Goal: Manage account settings

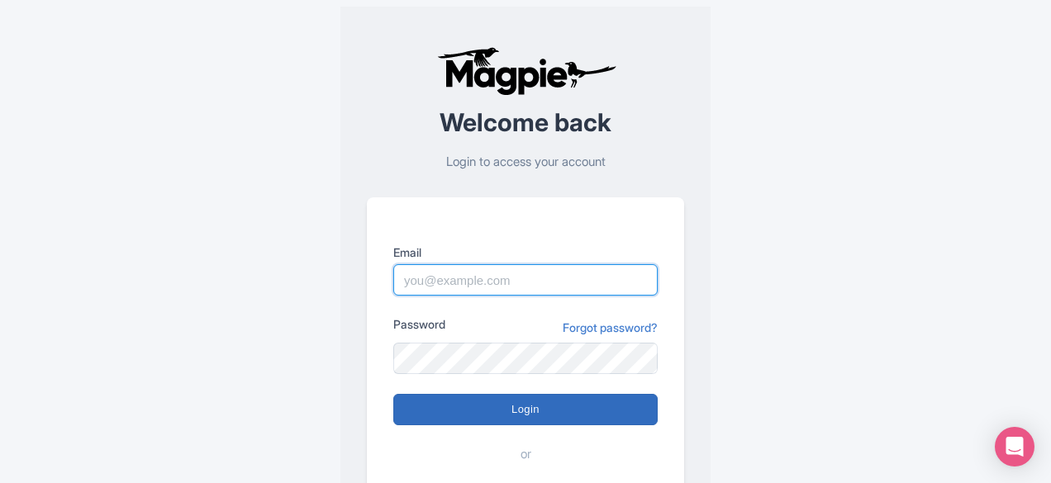
type input "[DOMAIN_NAME][EMAIL_ADDRESS][DOMAIN_NAME]"
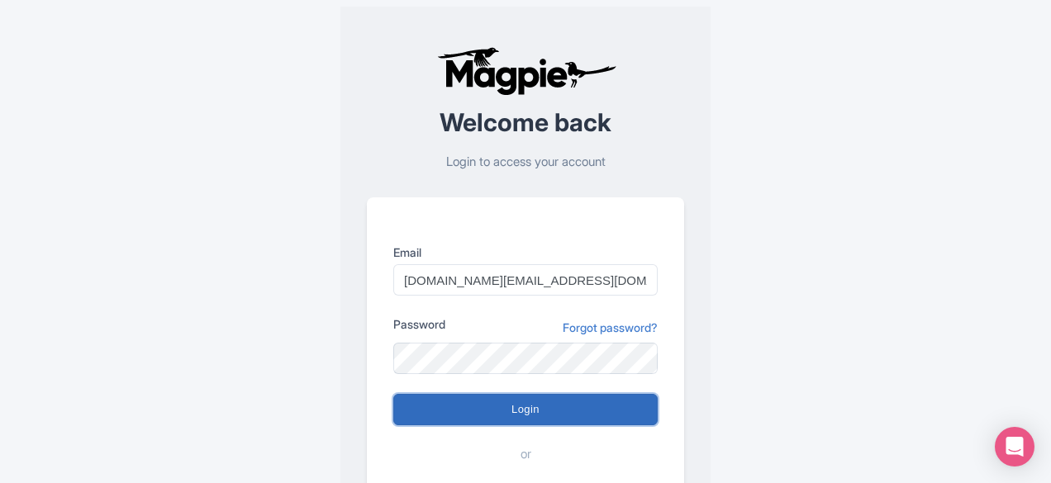
click at [548, 404] on input "Login" at bounding box center [525, 409] width 264 height 31
type input "Logging in..."
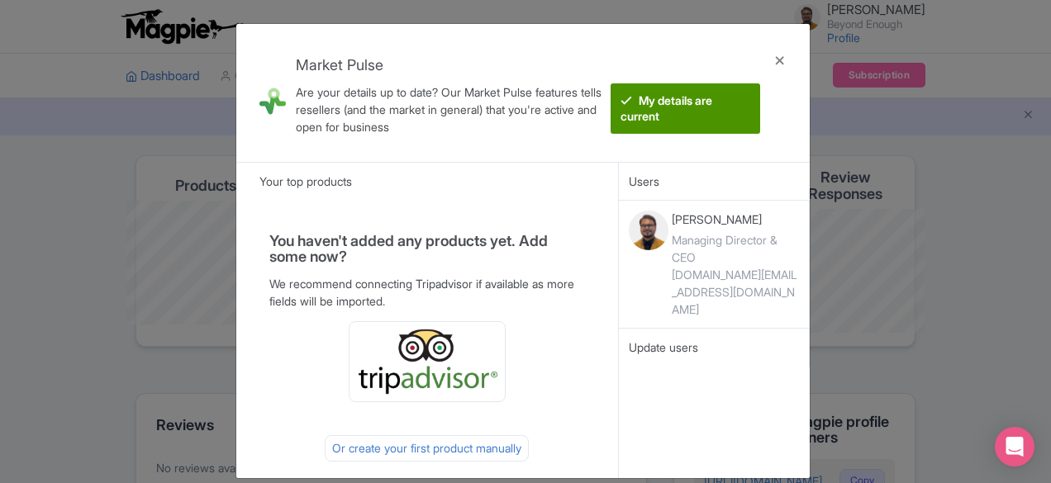
click at [671, 98] on btn "My details are current" at bounding box center [684, 108] width 149 height 50
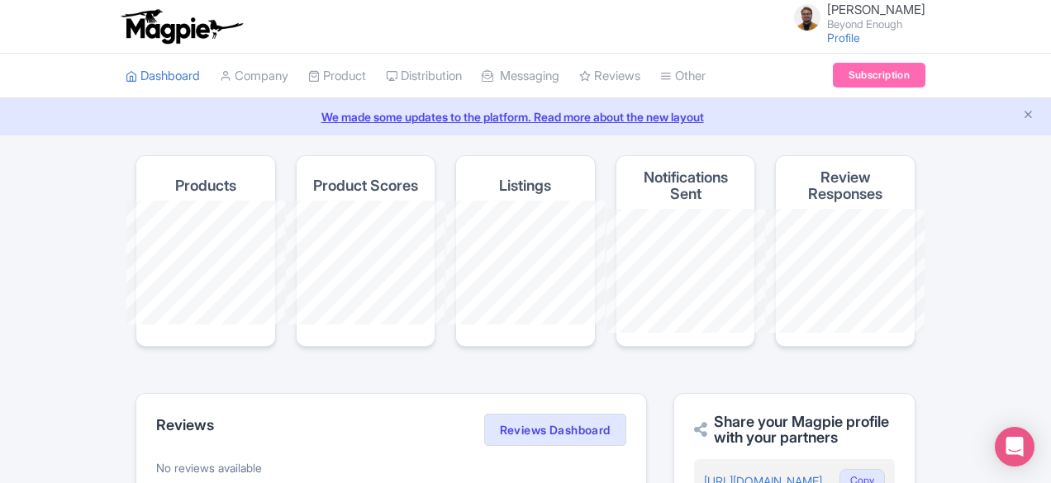
click at [443, 116] on link "We made some updates to the platform. Read more about the new layout" at bounding box center [525, 116] width 1031 height 17
click at [126, 72] on link "Dashboard" at bounding box center [163, 76] width 74 height 45
click at [1030, 113] on icon "Close announcement" at bounding box center [1028, 114] width 12 height 12
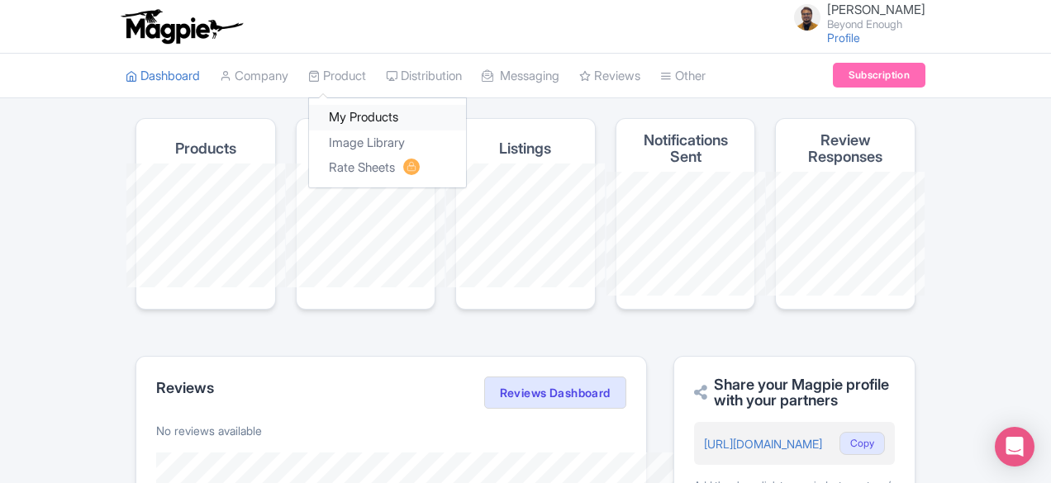
click at [309, 111] on link "My Products" at bounding box center [387, 118] width 157 height 26
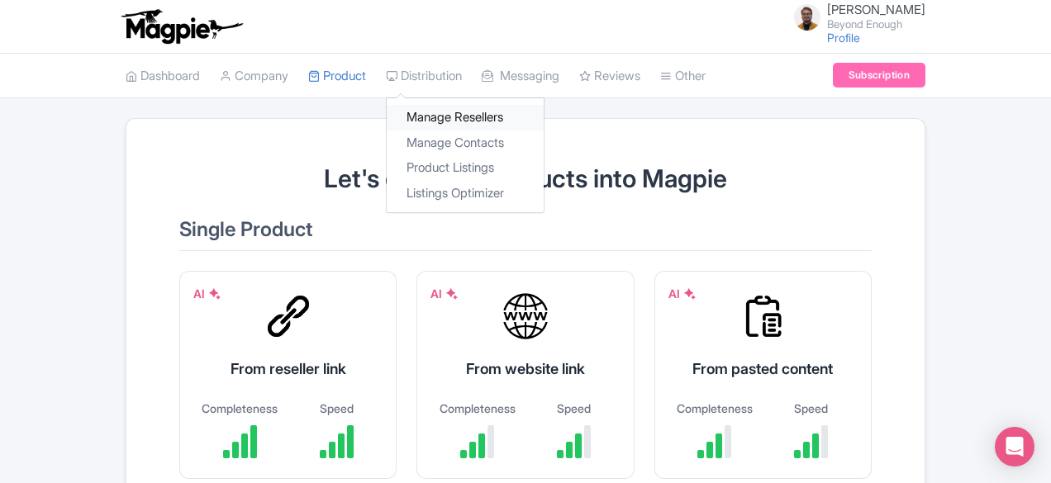
click at [387, 116] on link "Manage Resellers" at bounding box center [465, 118] width 157 height 26
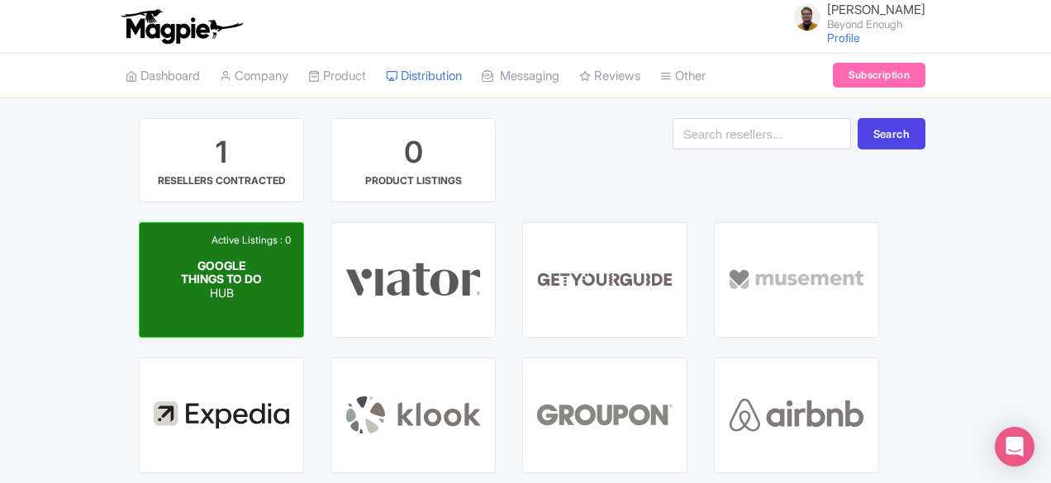
click at [140, 321] on div "Active Listings : 0 GOOGLE THINGS TO DO HUB" at bounding box center [222, 280] width 164 height 114
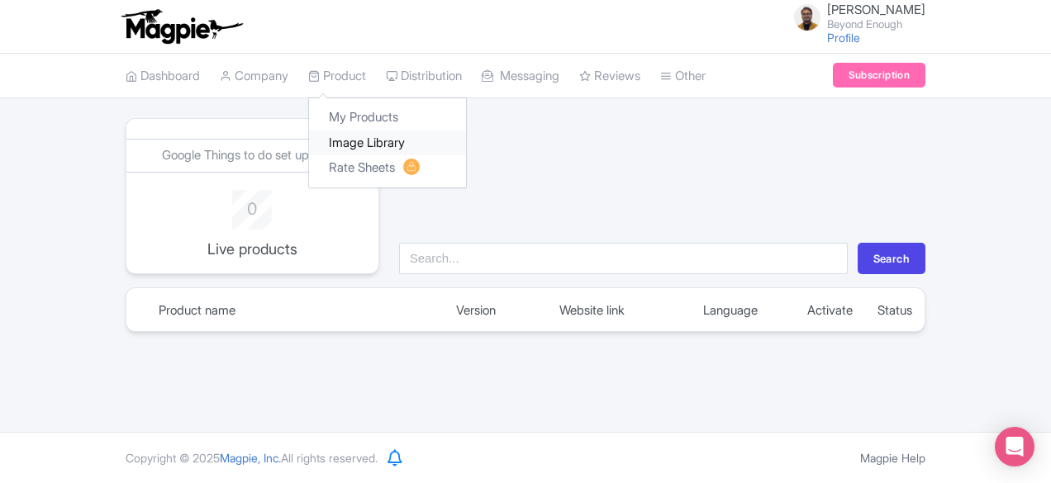
click at [309, 136] on link "Image Library" at bounding box center [387, 143] width 157 height 26
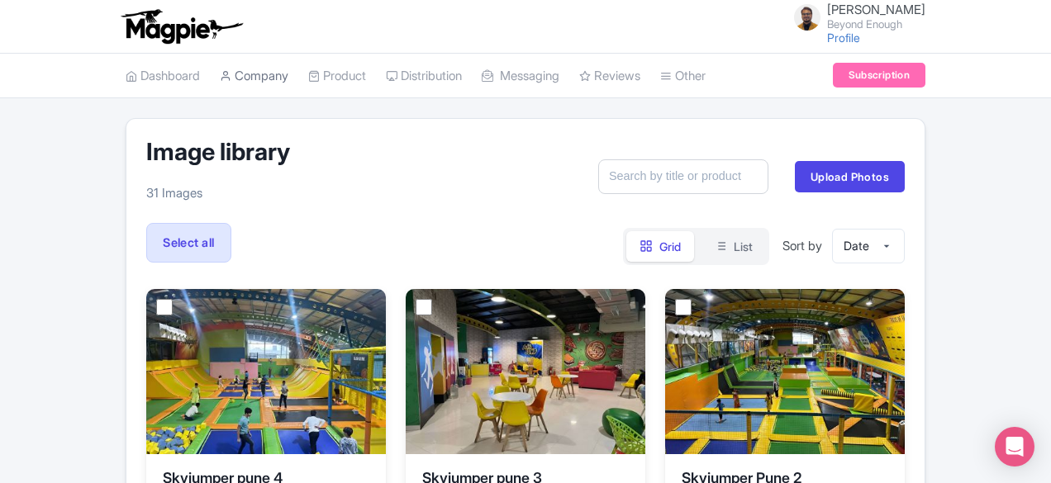
click at [220, 83] on link "Company" at bounding box center [254, 76] width 69 height 45
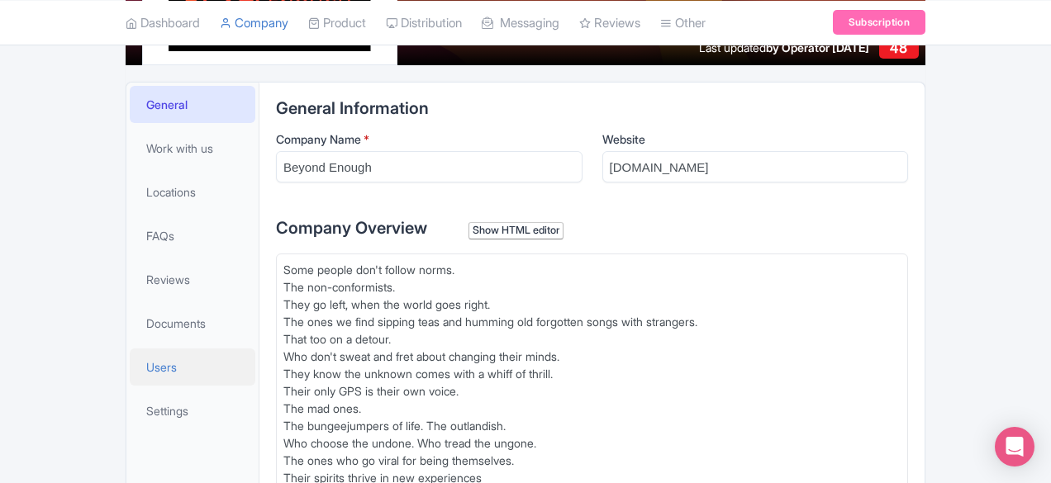
scroll to position [257, 0]
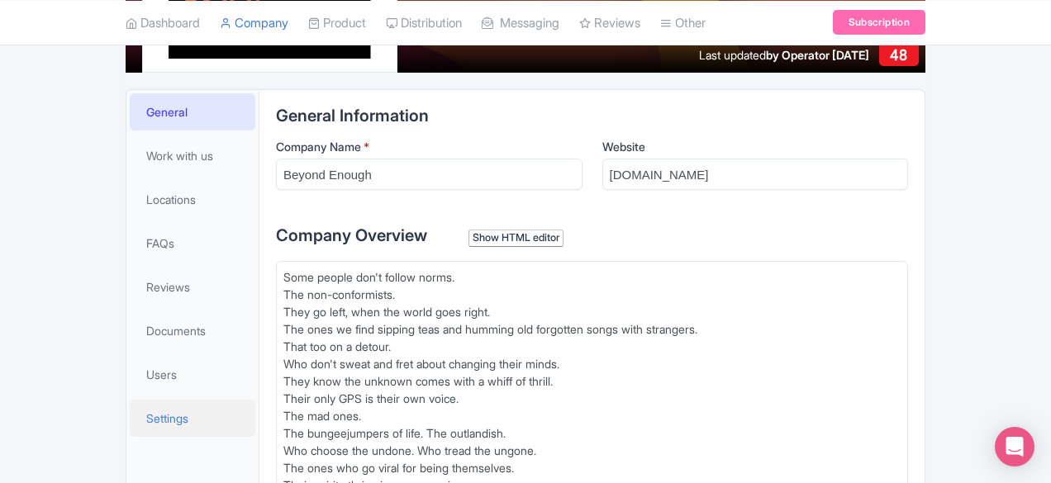
click at [146, 422] on span "Settings" at bounding box center [167, 418] width 42 height 17
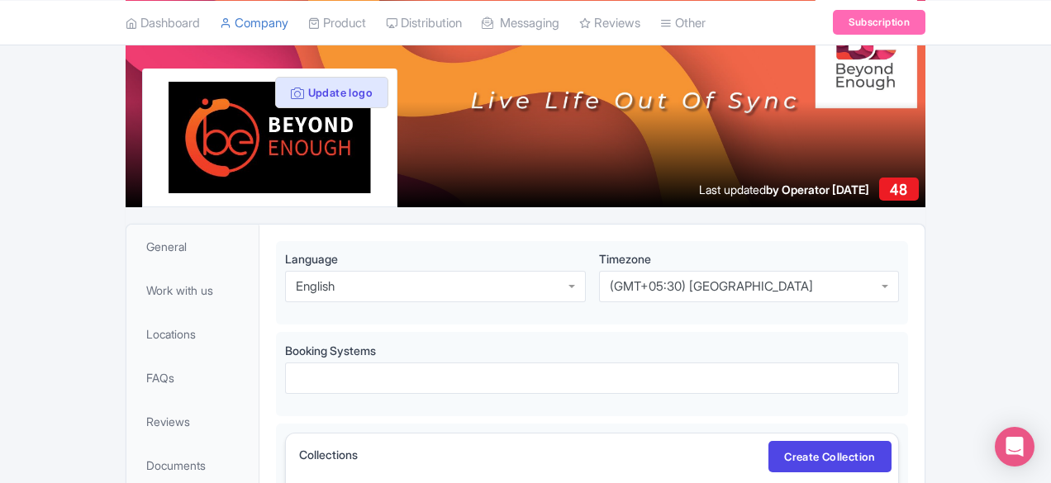
click at [791, 97] on div at bounding box center [525, 101] width 799 height 211
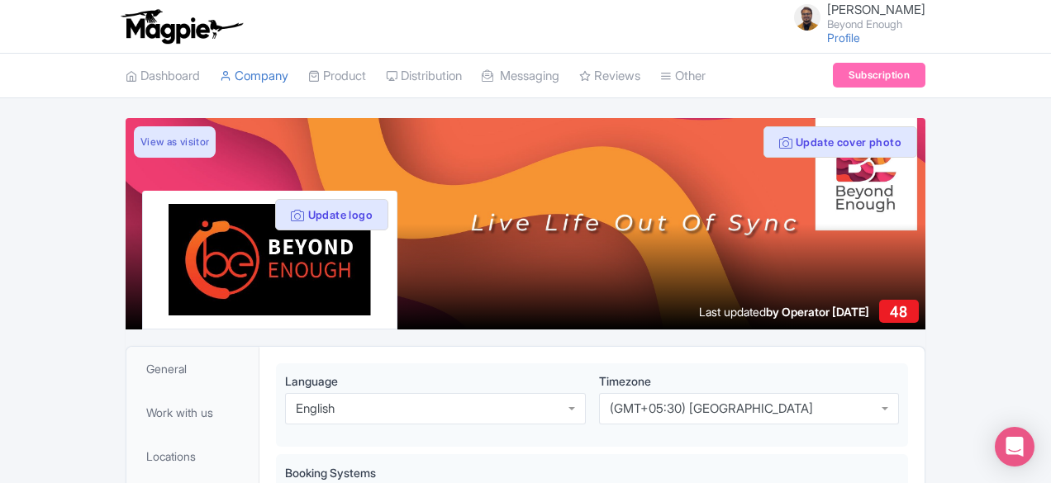
click at [935, 57] on li "Subscription" at bounding box center [879, 76] width 112 height 45
click at [925, 69] on link "Subscription" at bounding box center [878, 75] width 92 height 25
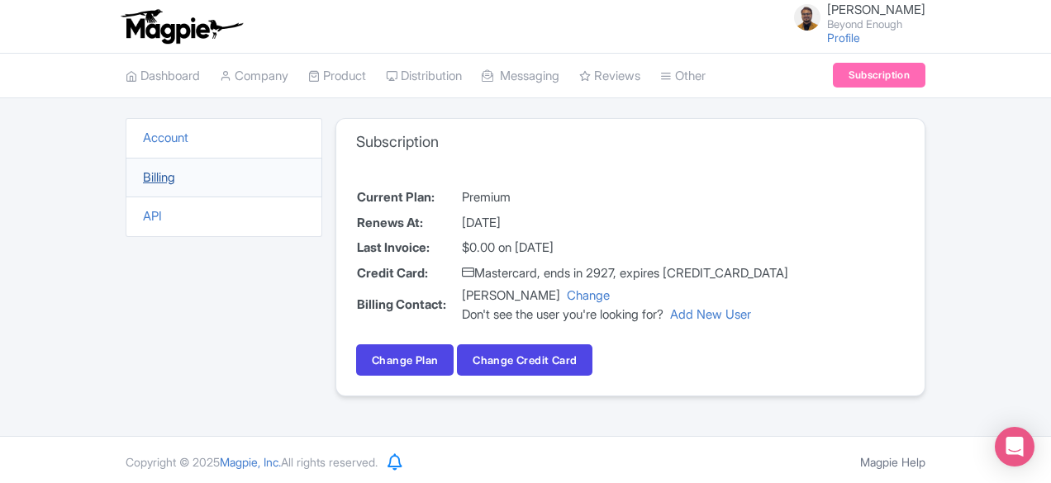
click at [143, 171] on link "Billing" at bounding box center [159, 177] width 32 height 16
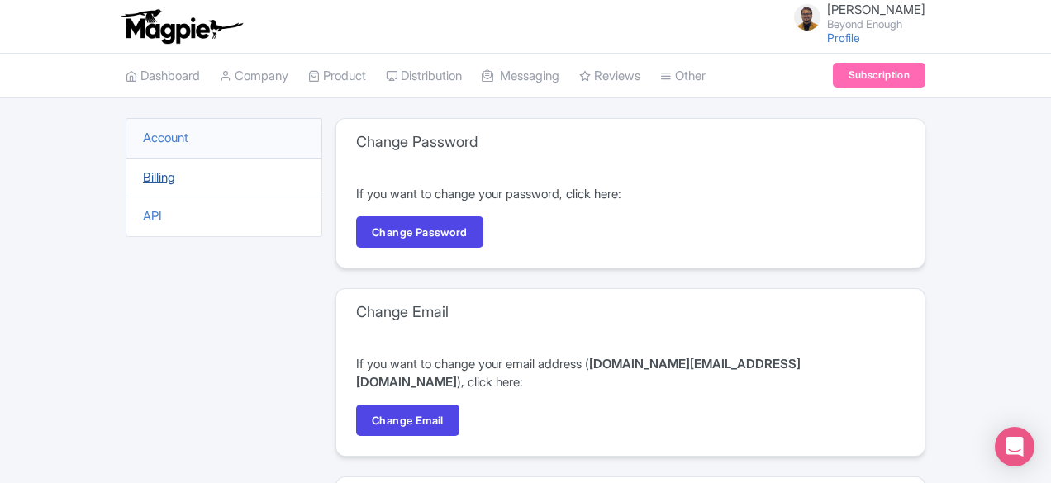
click at [143, 171] on link "Billing" at bounding box center [159, 177] width 32 height 16
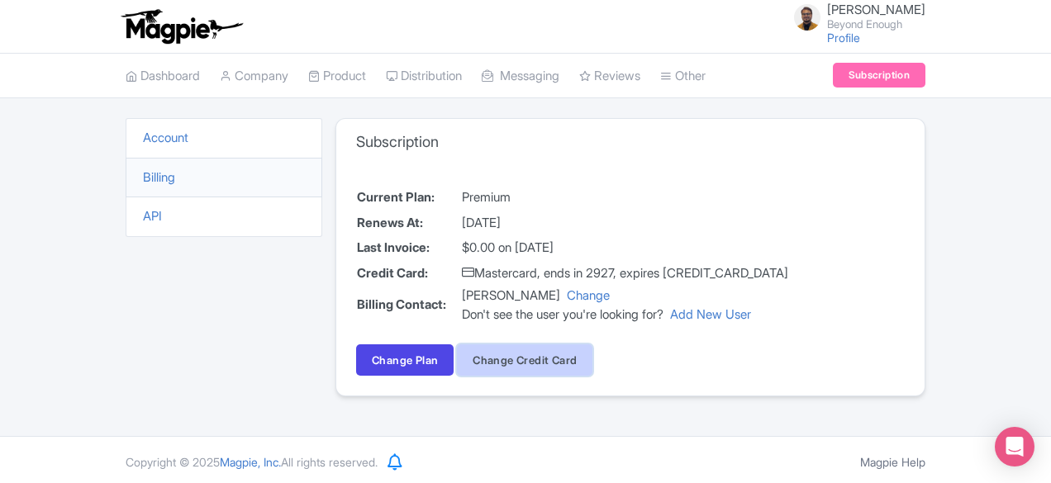
click at [457, 355] on button "Change Credit Card" at bounding box center [524, 359] width 135 height 31
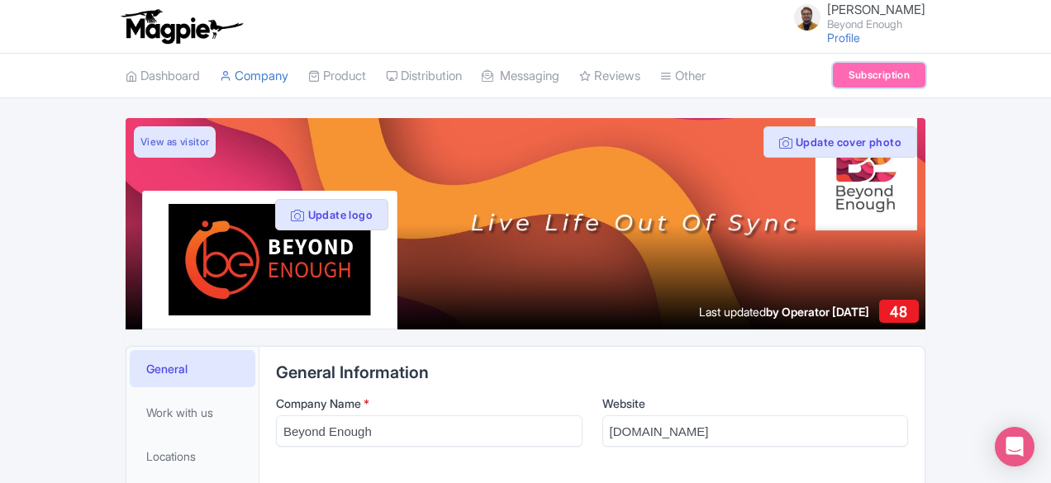
click at [925, 74] on link "Subscription" at bounding box center [878, 75] width 92 height 25
click at [1031, 439] on body "Brijesh Arya Beyond Enough Profile Users Settings Sign out Dashboard Company Pr…" at bounding box center [525, 241] width 1051 height 483
click at [1013, 435] on div "Open Intercom Messenger" at bounding box center [1015, 447] width 44 height 44
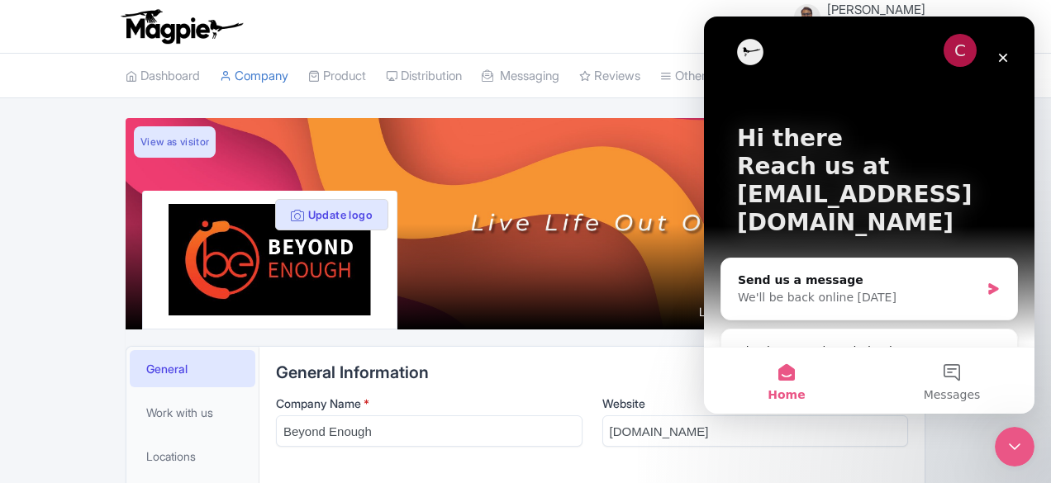
scroll to position [15, 0]
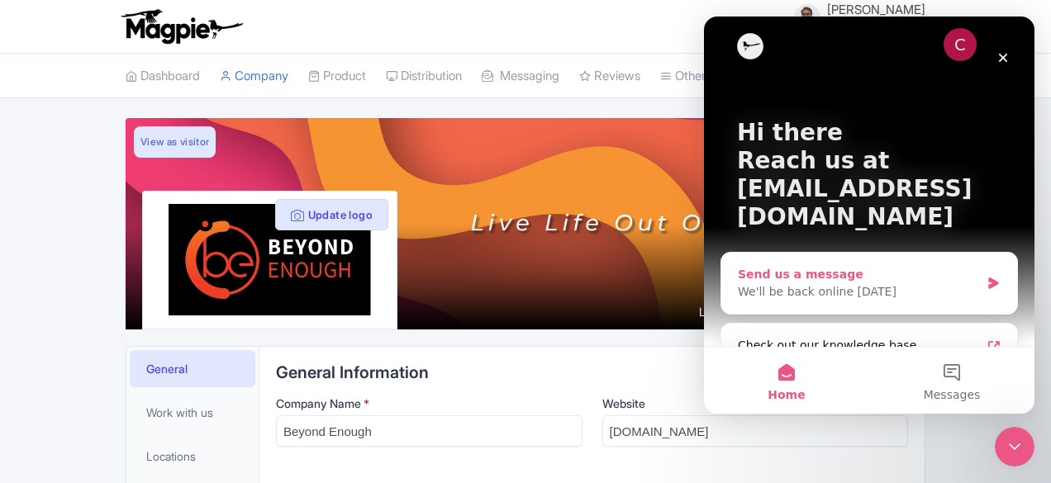
click at [989, 277] on icon "Intercom messenger" at bounding box center [993, 283] width 14 height 13
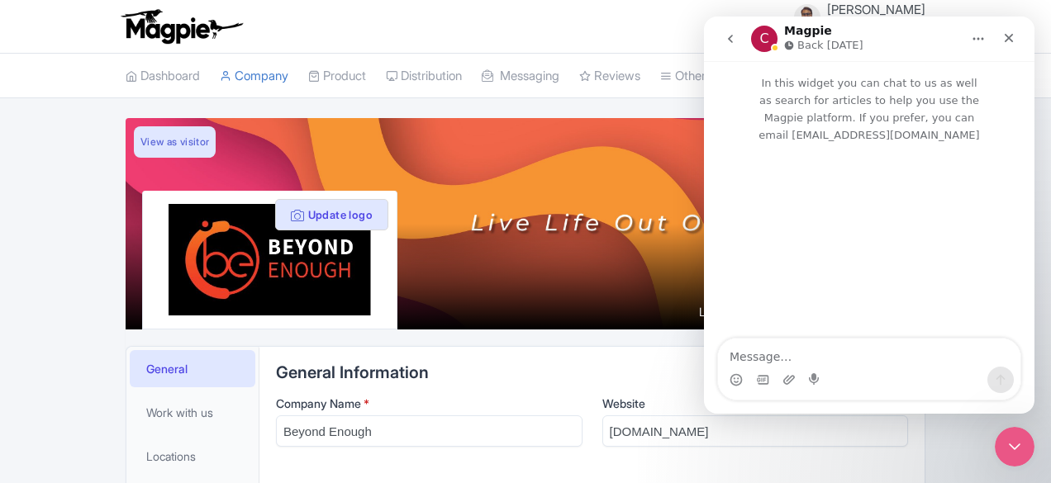
scroll to position [0, 0]
type textarea "Hello"
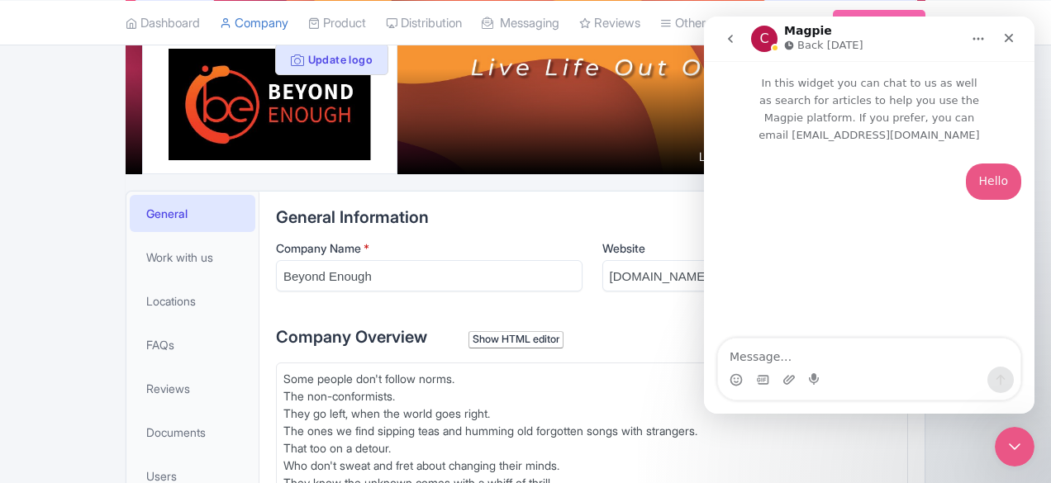
click at [888, 245] on div "Hello • Just now" at bounding box center [869, 242] width 330 height 197
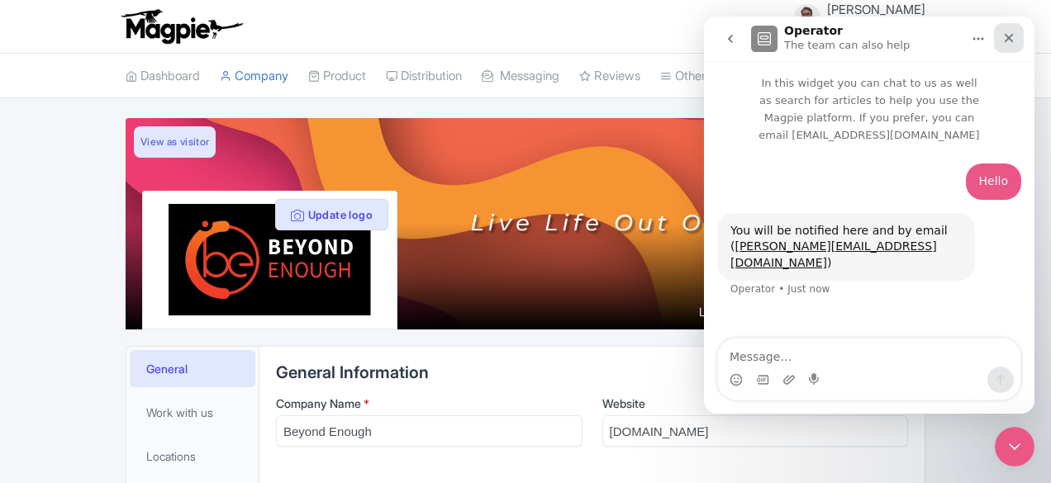
click at [1003, 44] on icon "Close" at bounding box center [1008, 37] width 13 height 13
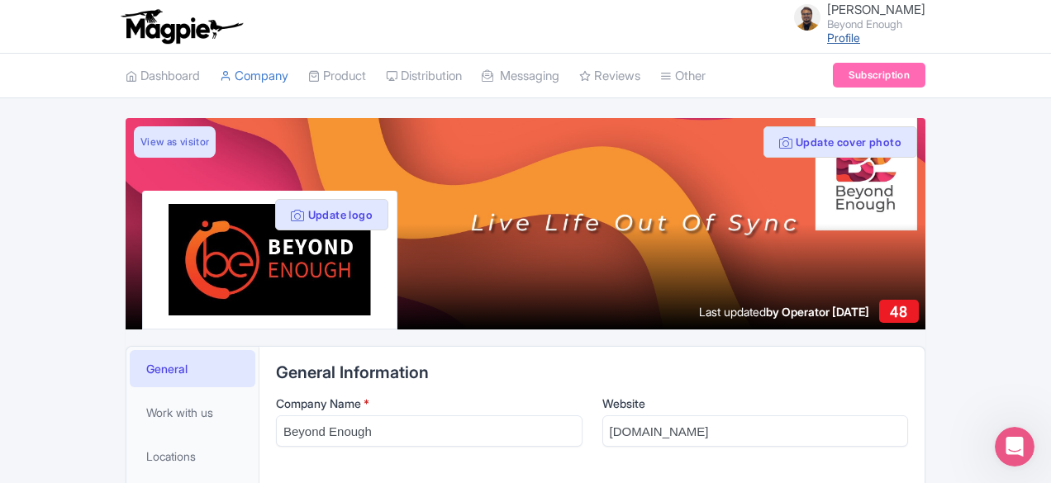
click at [860, 40] on link "Profile" at bounding box center [843, 38] width 33 height 14
